Goal: Check status: Check status

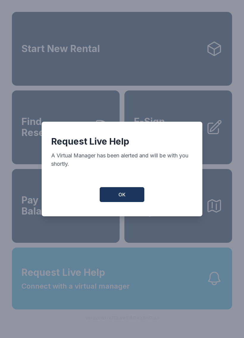
click at [115, 198] on button "OK" at bounding box center [122, 194] width 45 height 15
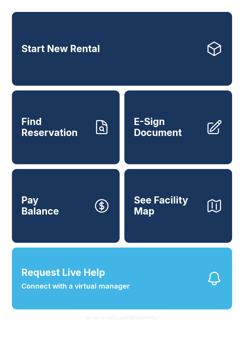
click at [145, 303] on button "Request Live Help Connect with a virtual manager" at bounding box center [122, 278] width 220 height 62
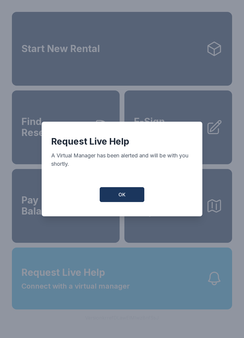
click at [118, 193] on button "OK" at bounding box center [122, 194] width 45 height 15
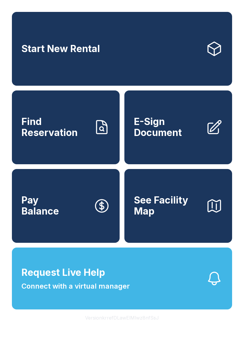
click at [150, 294] on button "Request Live Help Connect with a virtual manager" at bounding box center [122, 278] width 220 height 62
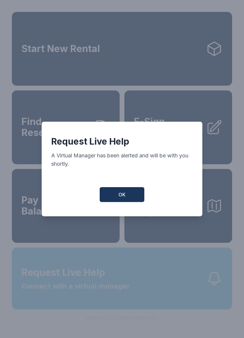
click at [150, 294] on div "Request Live Help A Virtual Manager has been alerted and will be with you short…" at bounding box center [122, 169] width 244 height 338
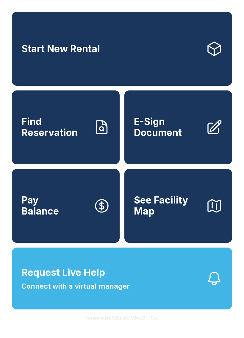
click at [145, 309] on button "Request Live Help Connect with a virtual manager" at bounding box center [122, 278] width 220 height 62
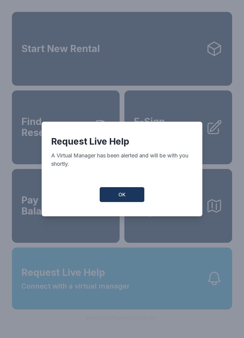
click at [126, 208] on div "Request Live Help A Virtual Manager has been alerted and will be with you short…" at bounding box center [122, 169] width 161 height 95
click at [122, 202] on button "OK" at bounding box center [122, 194] width 45 height 15
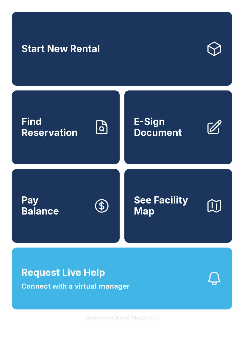
click at [71, 138] on span "Find Reservation" at bounding box center [54, 127] width 67 height 22
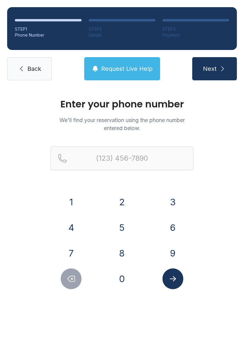
click at [73, 247] on button "7" at bounding box center [71, 253] width 21 height 21
click at [120, 205] on button "2" at bounding box center [122, 202] width 21 height 21
click at [79, 224] on button "4" at bounding box center [71, 227] width 21 height 21
click at [78, 224] on button "4" at bounding box center [71, 227] width 21 height 21
click at [121, 217] on button "5" at bounding box center [122, 227] width 21 height 21
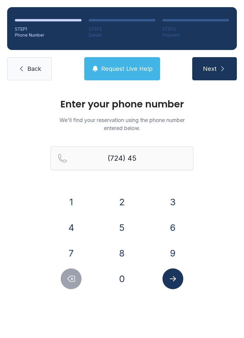
click at [71, 220] on button "4" at bounding box center [71, 227] width 21 height 21
click at [180, 240] on div "1 2 3 4 5 6 7 8 9 0" at bounding box center [122, 241] width 143 height 98
click at [174, 249] on button "9" at bounding box center [172, 253] width 21 height 21
click at [124, 249] on button "8" at bounding box center [122, 253] width 21 height 21
click at [79, 233] on button "4" at bounding box center [71, 227] width 21 height 21
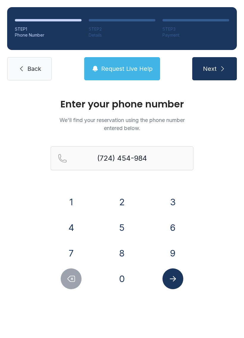
click at [174, 203] on button "3" at bounding box center [172, 202] width 21 height 21
type input "[PHONE_NUMBER]"
